Goal: Task Accomplishment & Management: Complete application form

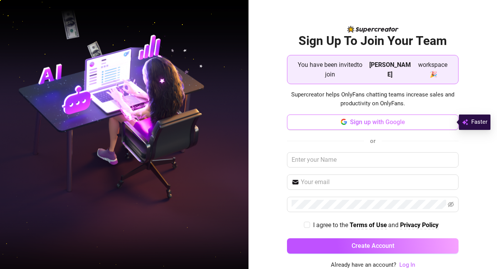
click at [368, 127] on button "Sign up with Google" at bounding box center [373, 122] width 172 height 15
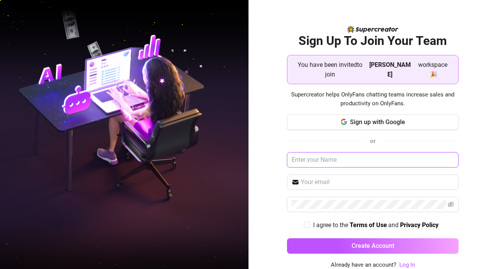
click at [358, 164] on input "text" at bounding box center [373, 159] width 172 height 15
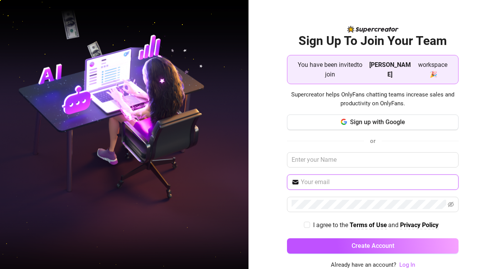
click at [347, 181] on input "text" at bounding box center [377, 182] width 153 height 9
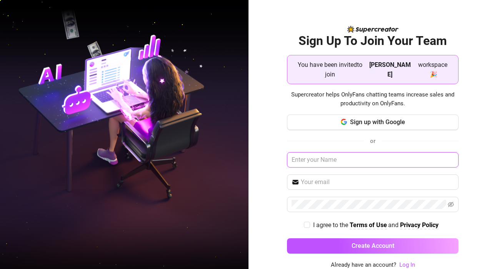
click at [348, 160] on input "text" at bounding box center [373, 159] width 172 height 15
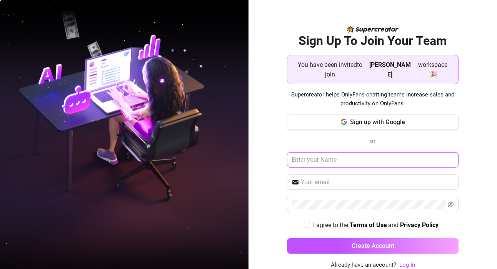
click at [348, 160] on input "text" at bounding box center [373, 159] width 172 height 15
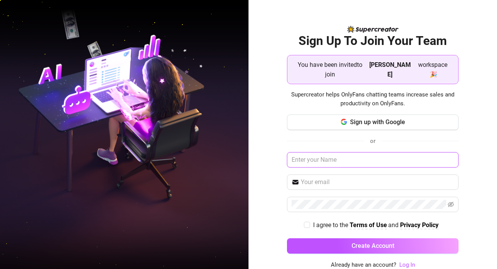
click at [348, 160] on input "text" at bounding box center [373, 159] width 172 height 15
click at [347, 161] on input "text" at bounding box center [373, 159] width 172 height 15
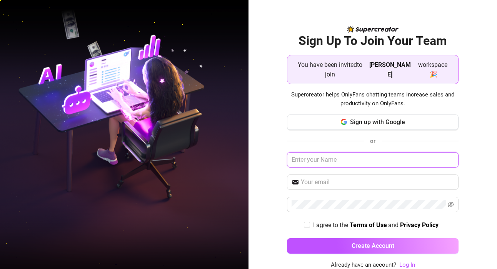
click at [347, 161] on input "text" at bounding box center [373, 159] width 172 height 15
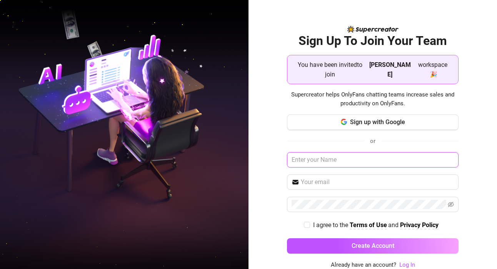
click at [347, 161] on input "text" at bounding box center [373, 159] width 172 height 15
click at [448, 202] on icon "eye-invisible" at bounding box center [451, 204] width 6 height 5
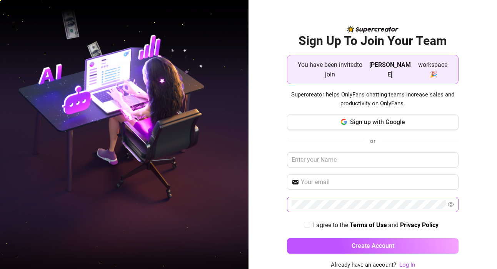
click at [298, 190] on div "Sign up with Google or I agree to the Terms of Use and Privacy Policy Create Ac…" at bounding box center [373, 188] width 172 height 146
click at [301, 181] on input "text" at bounding box center [377, 182] width 153 height 9
click at [304, 167] on input "text" at bounding box center [373, 159] width 172 height 15
click at [305, 166] on input "text" at bounding box center [373, 159] width 172 height 15
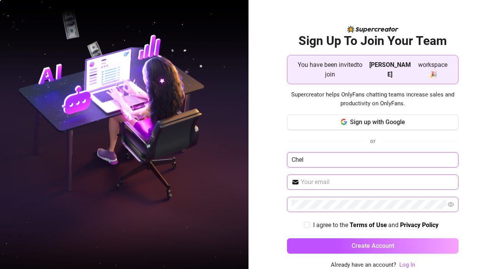
type input "Chel"
click at [331, 179] on input "text" at bounding box center [377, 182] width 153 height 9
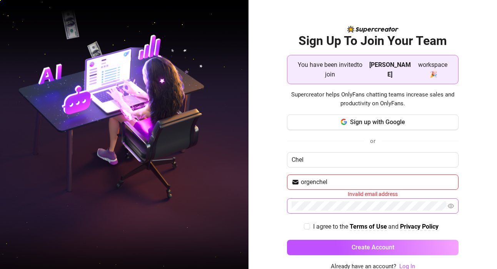
click at [293, 20] on div "Sign Up To Join Your Team You have been invited to join Aubrey Frederici worksp…" at bounding box center [373, 134] width 249 height 269
click at [359, 178] on input "orgenchel" at bounding box center [377, 182] width 153 height 9
click at [331, 183] on input "orgenchel20" at bounding box center [377, 182] width 153 height 9
type input "orgenchel20g"
click at [380, 123] on span "Sign up with Google" at bounding box center [377, 122] width 55 height 7
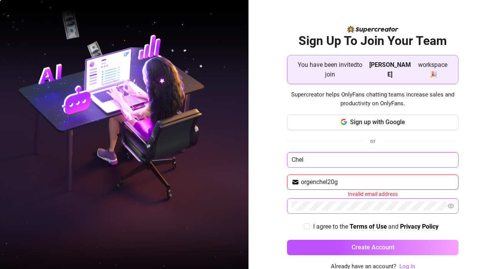
click at [325, 163] on input "Chel" at bounding box center [373, 159] width 172 height 15
type input "C"
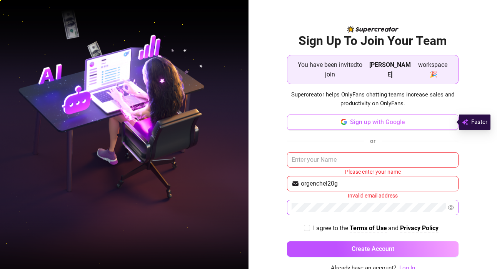
click at [341, 121] on icon "button" at bounding box center [344, 122] width 6 height 6
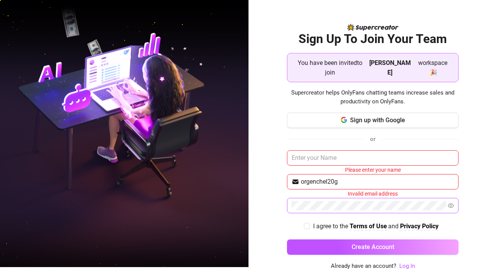
scroll to position [3, 0]
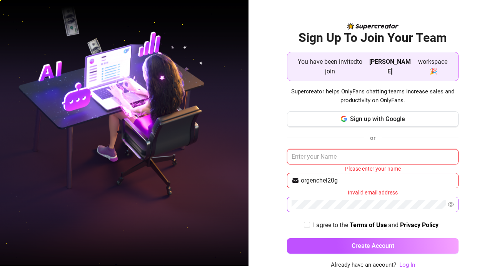
click at [314, 162] on input "text" at bounding box center [373, 156] width 172 height 15
click at [317, 159] on input "text" at bounding box center [373, 156] width 172 height 15
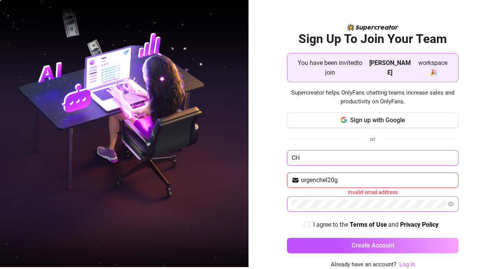
scroll to position [2, 0]
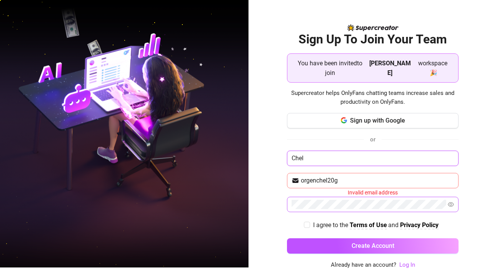
type input "Chel"
click at [347, 181] on input "orgenchel20g" at bounding box center [377, 180] width 153 height 9
click at [375, 183] on input "orgenchel20gmail.com" at bounding box center [377, 180] width 153 height 9
click at [332, 183] on input "orgenchel20gmail.com" at bounding box center [377, 180] width 153 height 9
click at [330, 182] on input "orgenchel20gmail.com" at bounding box center [377, 180] width 153 height 9
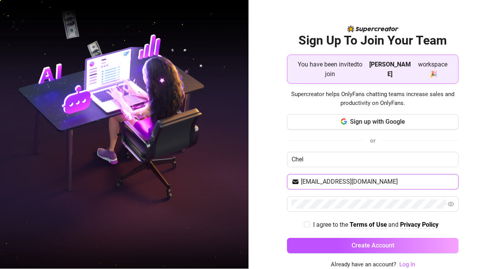
scroll to position [0, 0]
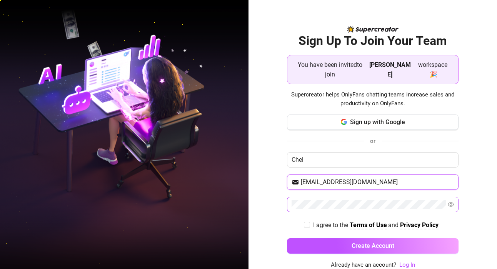
type input "orgenchel20@gmail.com"
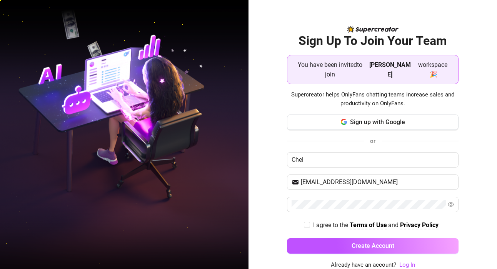
click at [268, 202] on div "Sign Up To Join Your Team You have been invited to join Aubrey Frederici worksp…" at bounding box center [373, 134] width 249 height 269
click at [304, 224] on input "I agree to the Terms of Use and Privacy Policy" at bounding box center [306, 224] width 5 height 5
checkbox input "true"
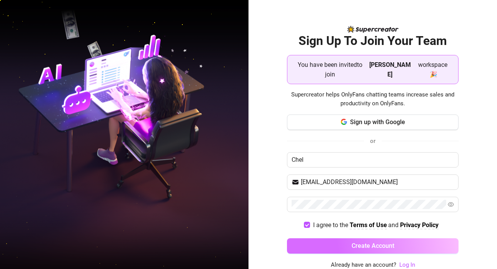
click at [321, 251] on button "Create Account" at bounding box center [373, 246] width 172 height 15
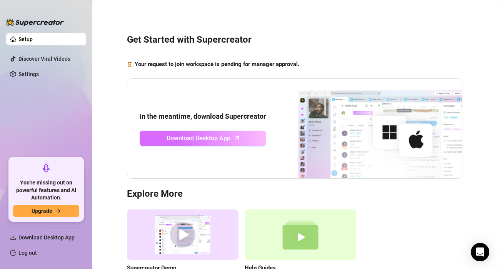
click at [163, 141] on link "Download Desktop App" at bounding box center [203, 138] width 127 height 15
click at [176, 146] on link "Download Desktop App" at bounding box center [203, 138] width 127 height 15
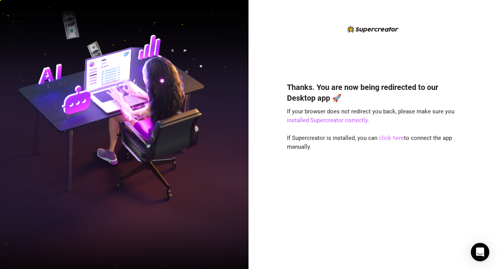
click at [385, 139] on link "click here" at bounding box center [391, 138] width 25 height 7
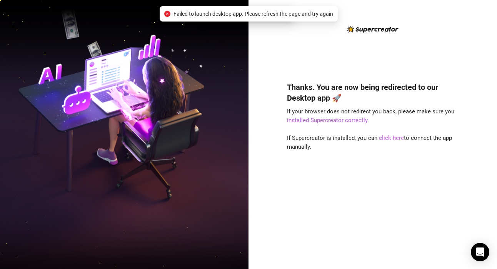
click at [385, 139] on link "click here" at bounding box center [391, 138] width 25 height 7
click at [330, 121] on link "installed Supercreator correctly" at bounding box center [327, 120] width 80 height 7
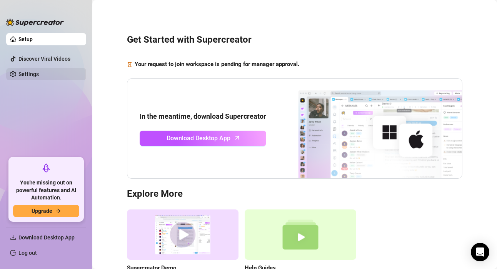
click at [21, 77] on link "Settings" at bounding box center [28, 74] width 20 height 6
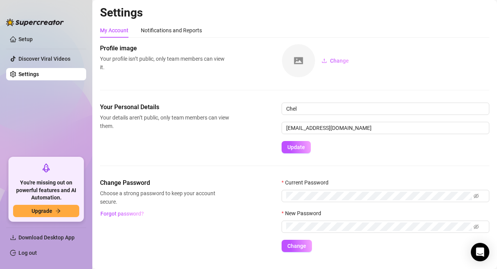
scroll to position [16, 0]
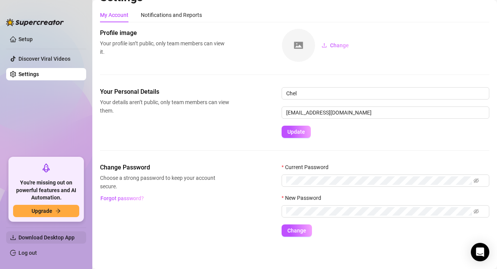
click at [65, 241] on span "Download Desktop App" at bounding box center [49, 238] width 62 height 12
click at [20, 239] on span "Download Desktop App" at bounding box center [46, 238] width 56 height 6
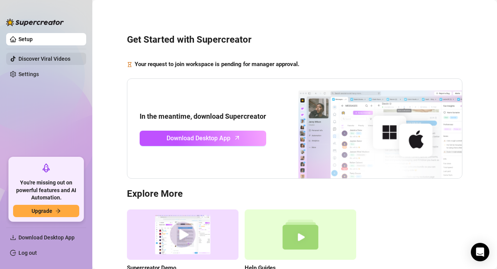
click at [44, 59] on link "Discover Viral Videos" at bounding box center [44, 59] width 52 height 6
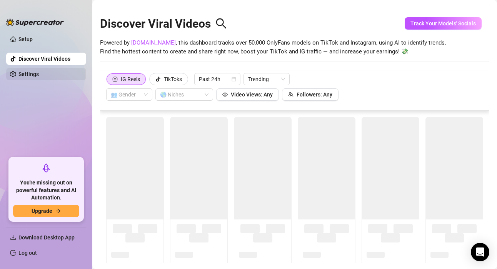
click at [38, 72] on link "Settings" at bounding box center [28, 74] width 20 height 6
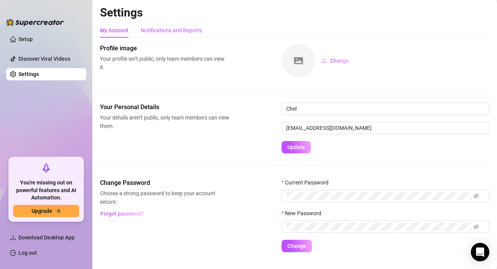
click at [165, 27] on div "Notifications and Reports" at bounding box center [171, 30] width 61 height 8
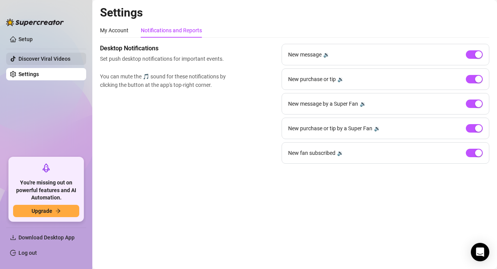
click at [42, 59] on link "Discover Viral Videos" at bounding box center [44, 59] width 52 height 6
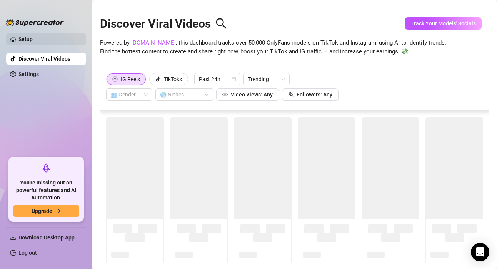
click at [28, 36] on link "Setup" at bounding box center [25, 39] width 14 height 6
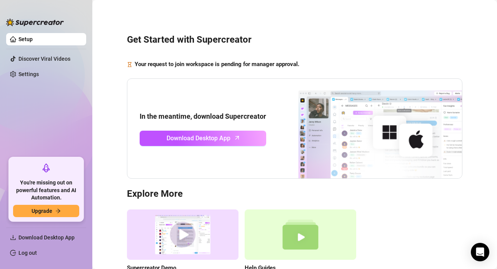
click at [26, 38] on link "Setup" at bounding box center [25, 39] width 14 height 6
click at [287, 22] on div "Get Started with Supercreator Your request to join workspace is pending for man…" at bounding box center [295, 157] width 390 height 305
